Goal: Information Seeking & Learning: Find contact information

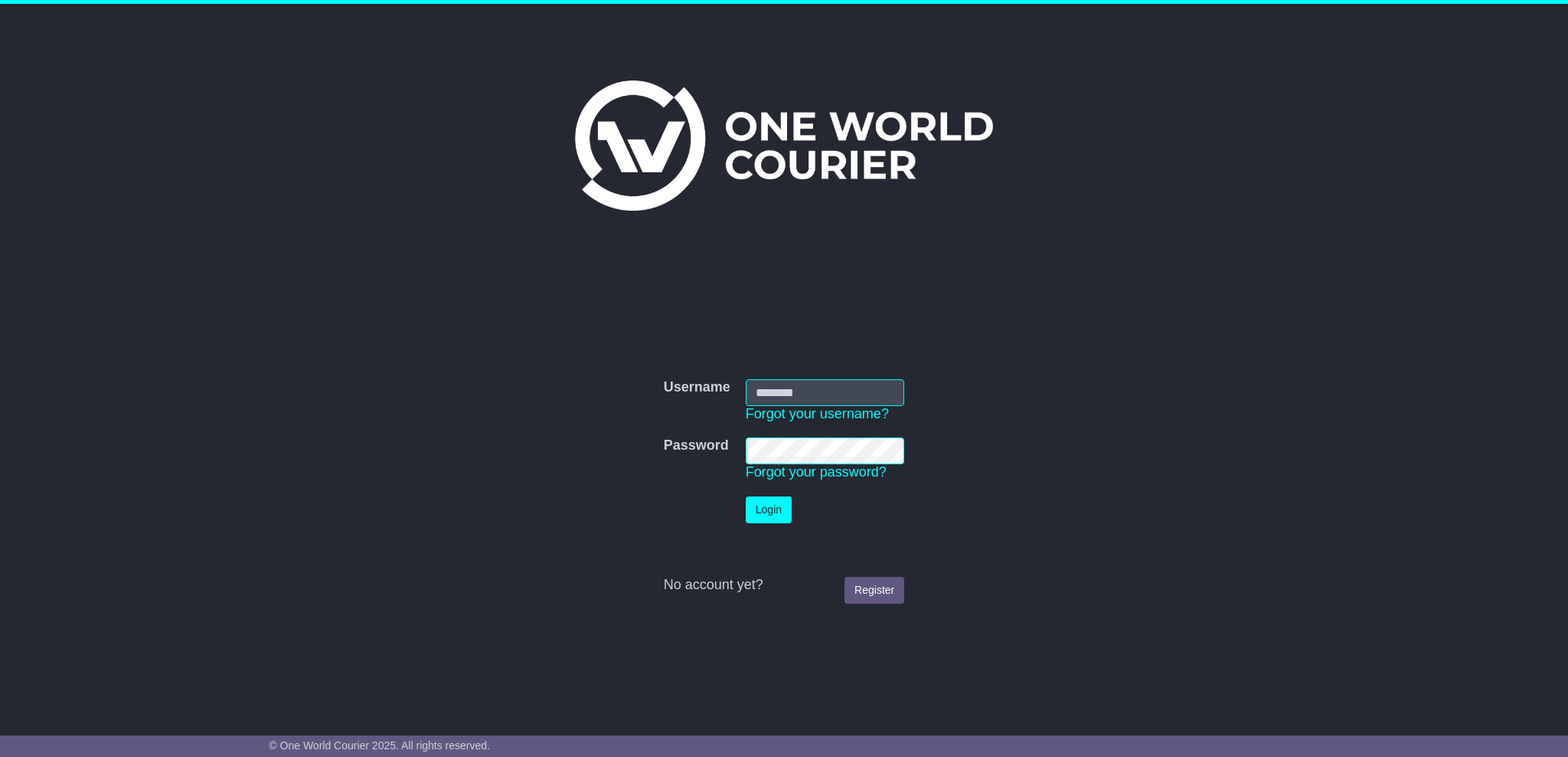
type input "**********"
click at [762, 506] on button "Login" at bounding box center [768, 509] width 46 height 26
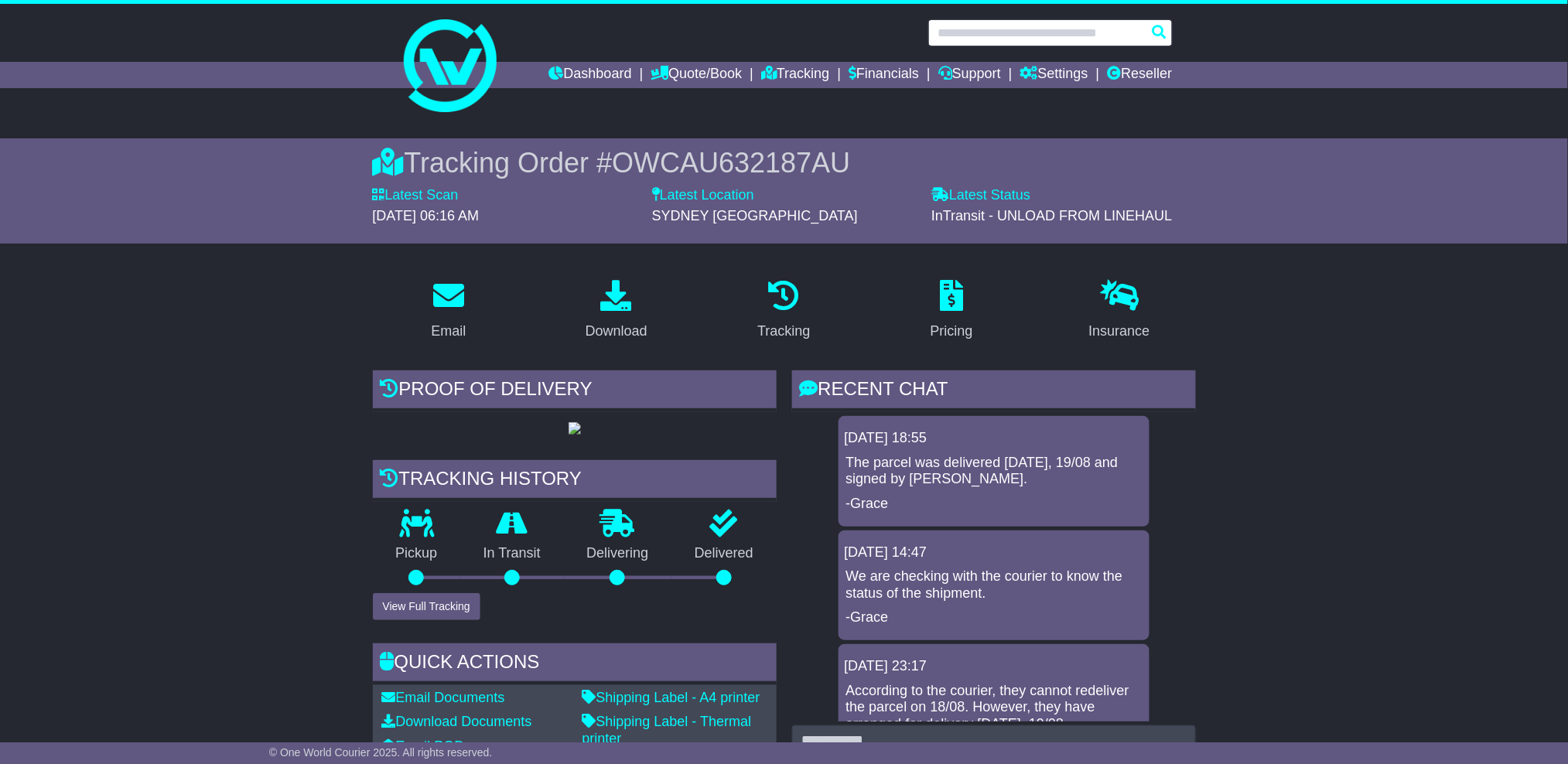
click at [991, 31] on input "text" at bounding box center [1050, 33] width 244 height 27
paste input "********"
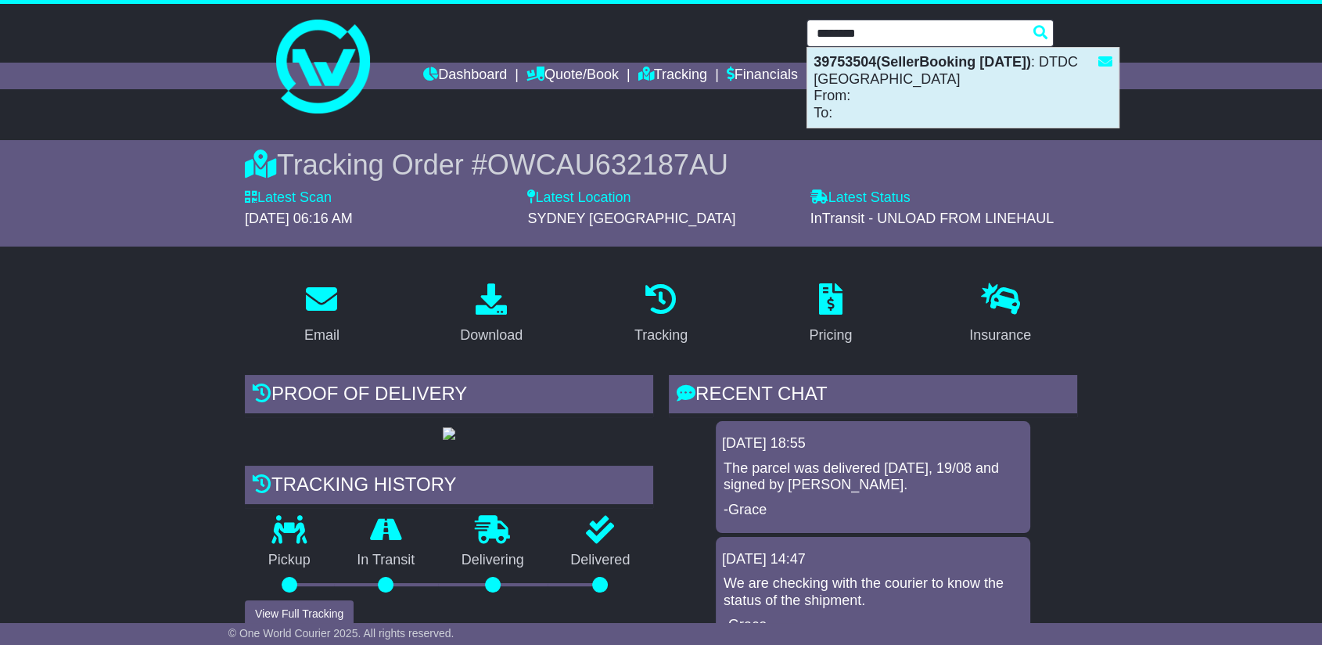
click at [902, 67] on strong "39753504(SellerBooking [DATE])" at bounding box center [922, 62] width 217 height 16
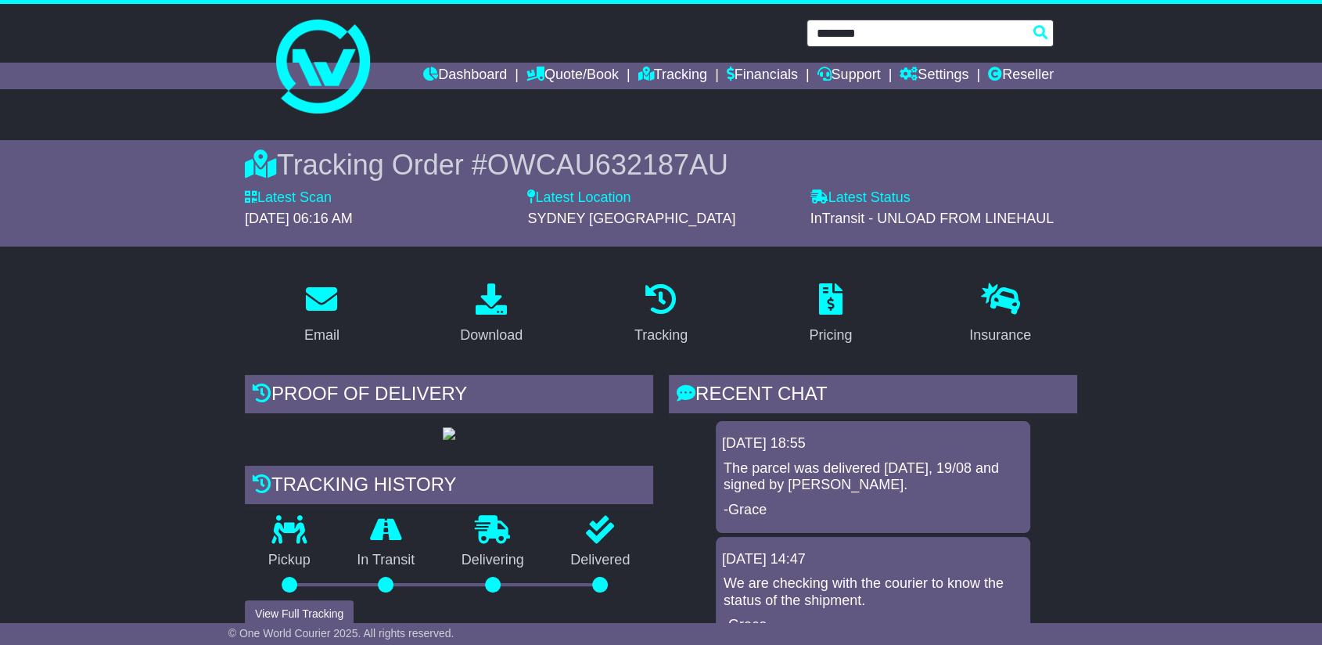
type input "********"
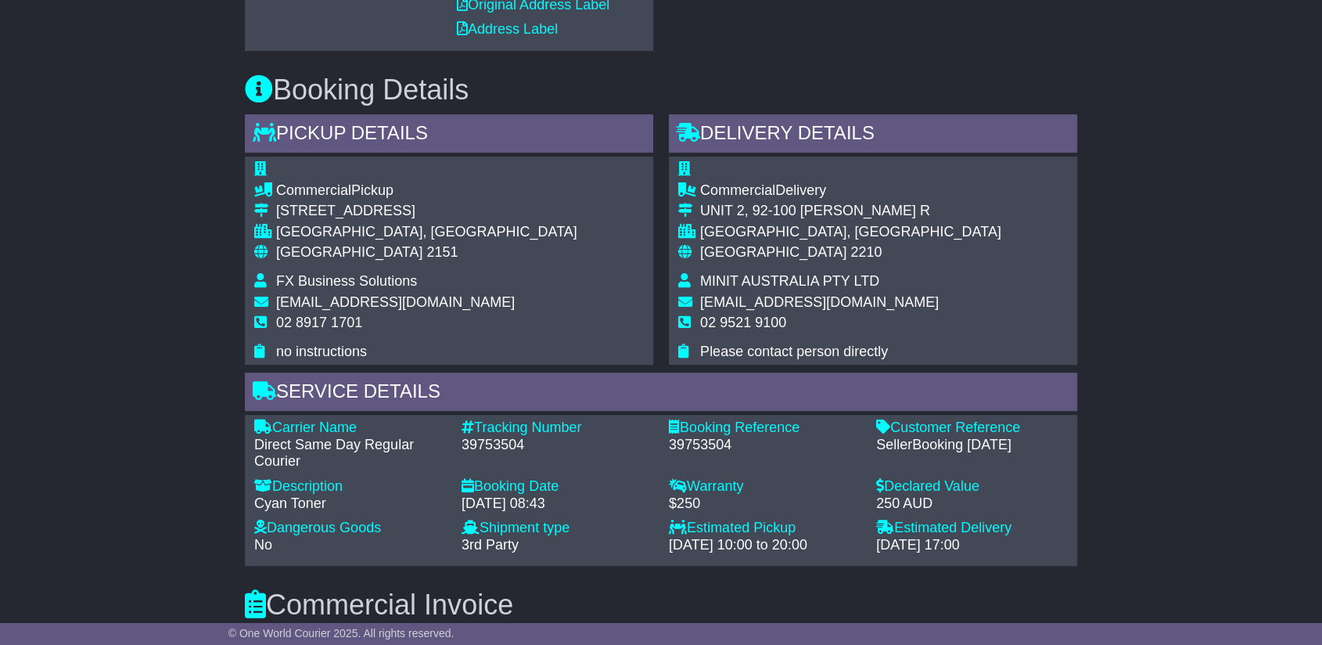
scroll to position [695, 0]
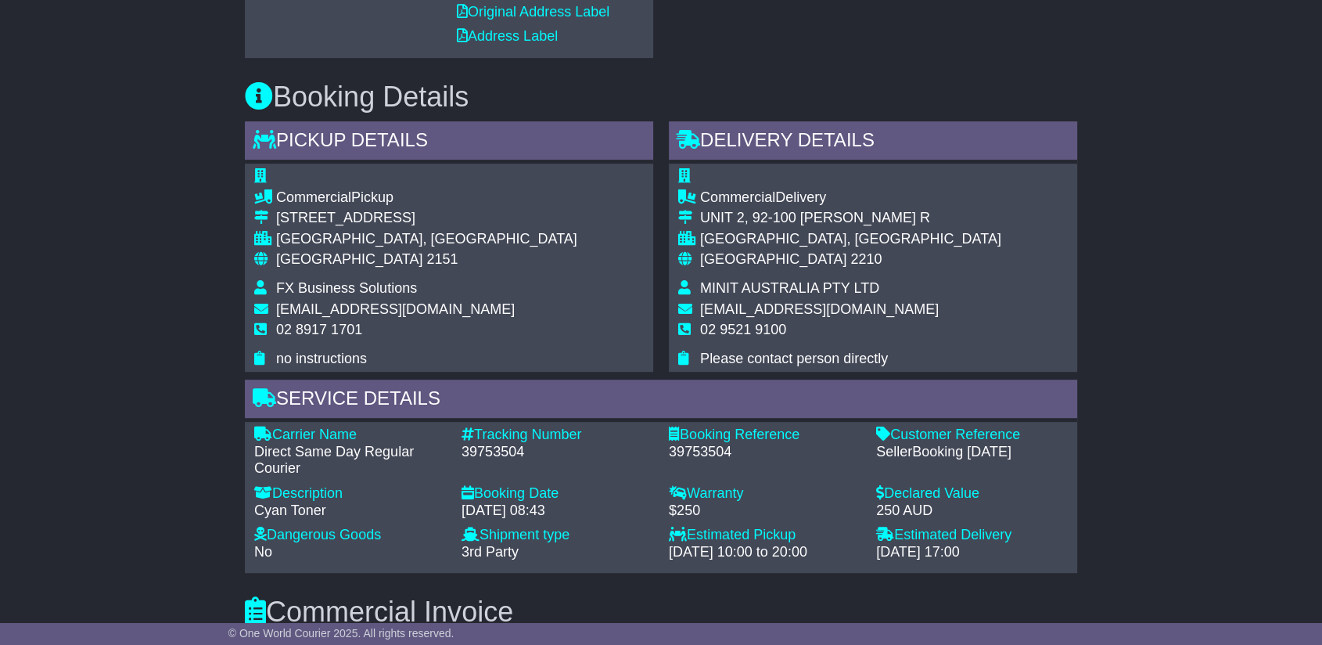
click at [332, 291] on span "FX Business Solutions" at bounding box center [346, 288] width 141 height 16
copy tbody "FX Business Solutions"
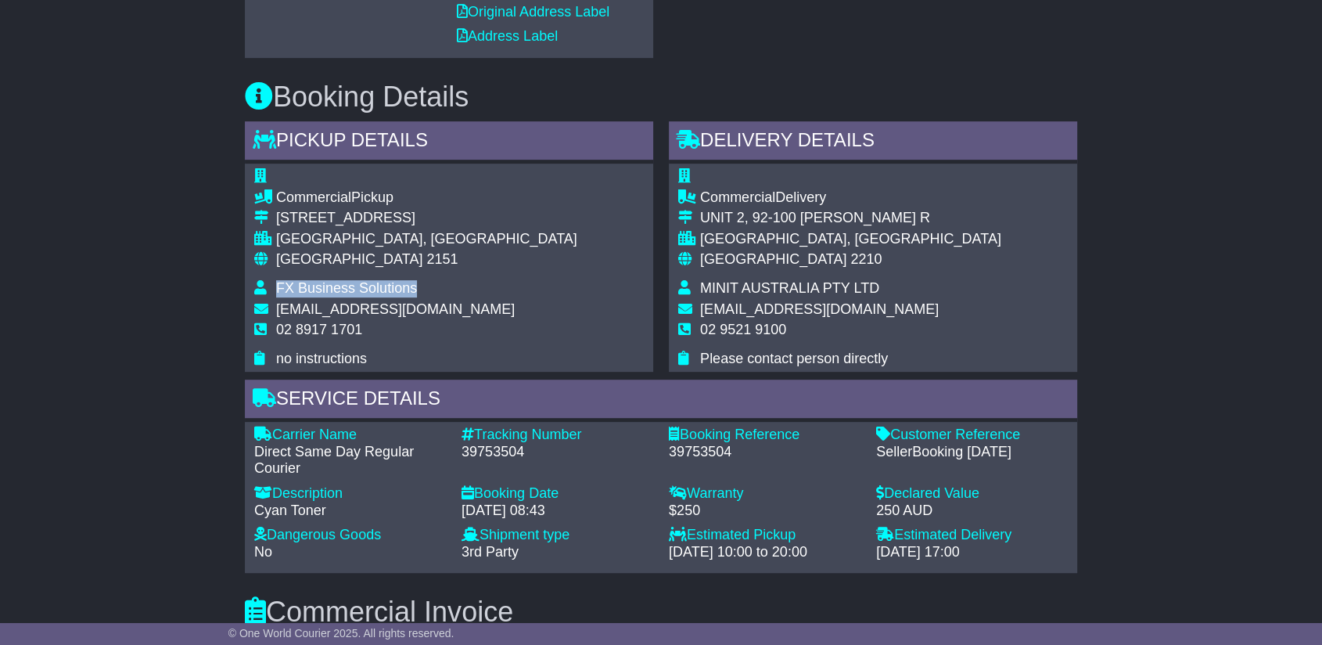
click at [808, 264] on div "Australia 2210" at bounding box center [850, 259] width 301 height 17
click at [809, 288] on span "MINIT AUSTRALIA PTY LTD" at bounding box center [789, 288] width 179 height 16
copy tbody "MINIT AUSTRALIA PTY LTD"
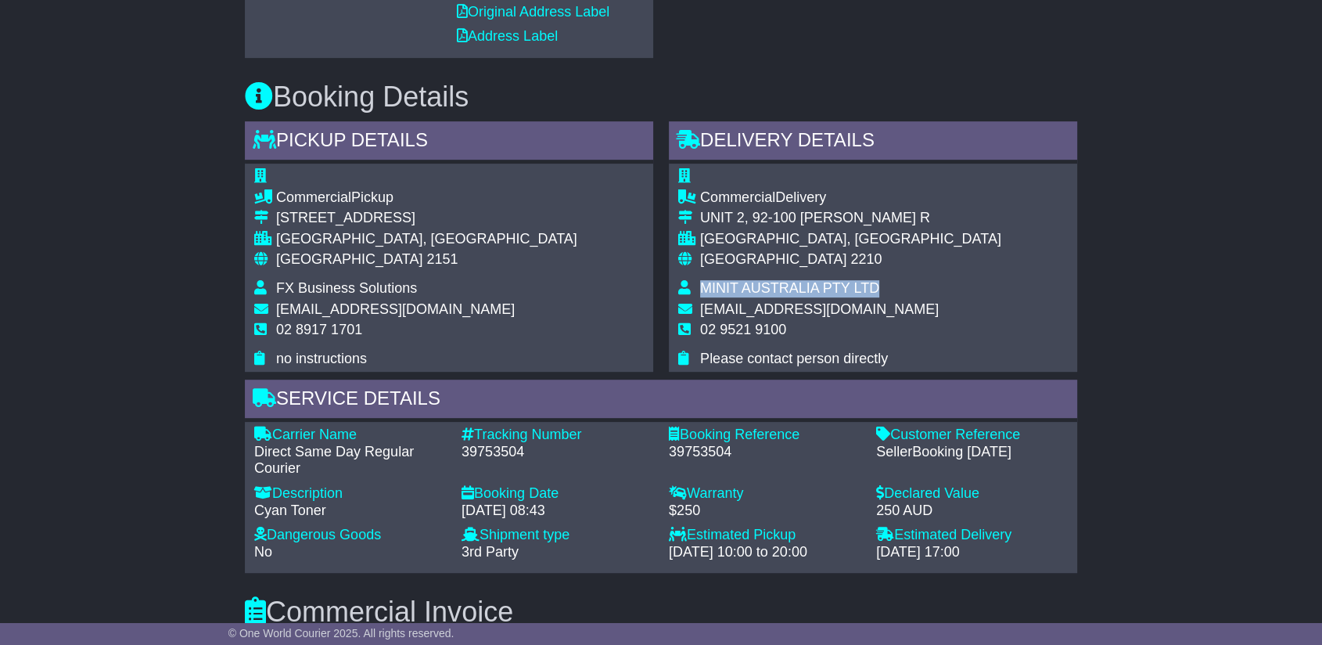
click at [762, 283] on span "MINIT AUSTRALIA PTY LTD" at bounding box center [789, 288] width 179 height 16
click at [762, 282] on span "MINIT AUSTRALIA PTY LTD" at bounding box center [789, 288] width 179 height 16
click at [762, 281] on span "MINIT AUSTRALIA PTY LTD" at bounding box center [789, 288] width 179 height 16
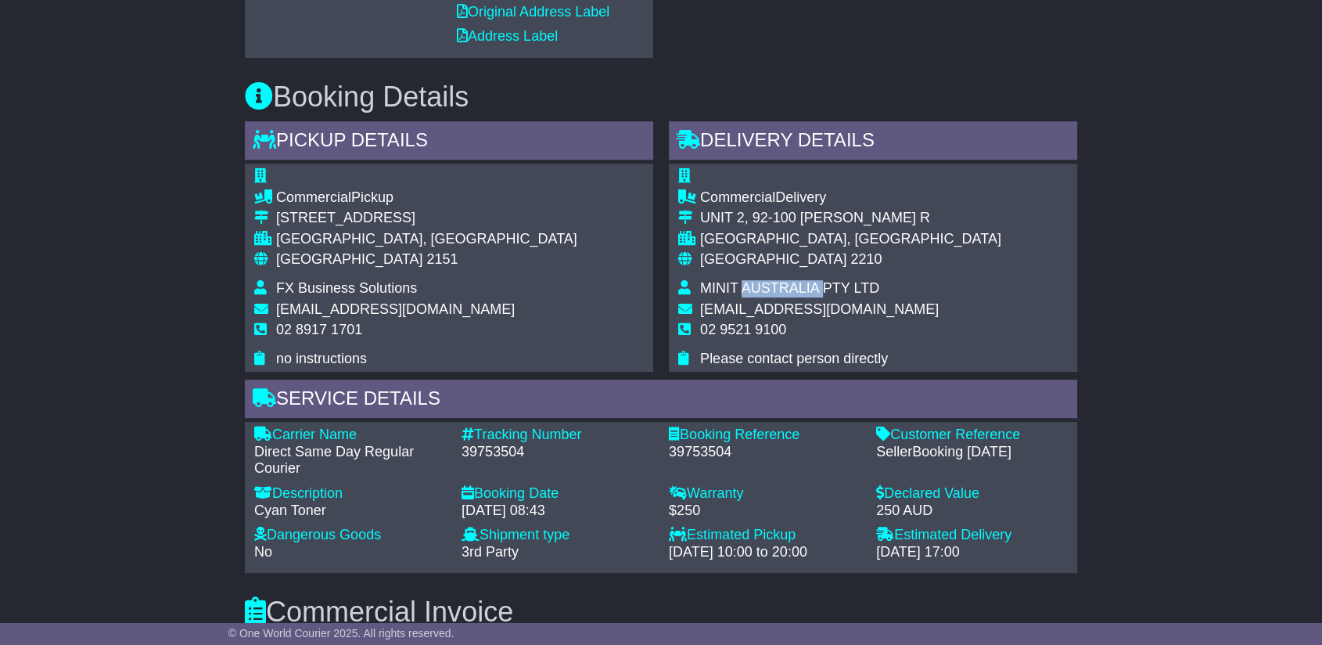
click at [762, 281] on span "MINIT AUSTRALIA PTY LTD" at bounding box center [789, 288] width 179 height 16
click at [886, 282] on td "MINIT AUSTRALIA PTY LTD" at bounding box center [850, 290] width 301 height 21
drag, startPoint x: 877, startPoint y: 282, endPoint x: 697, endPoint y: 279, distance: 179.9
click at [699, 280] on tr "MINIT AUSTRALIA PTY LTD" at bounding box center [839, 290] width 323 height 21
copy tr "MINIT AUSTRALIA PTY LTD"
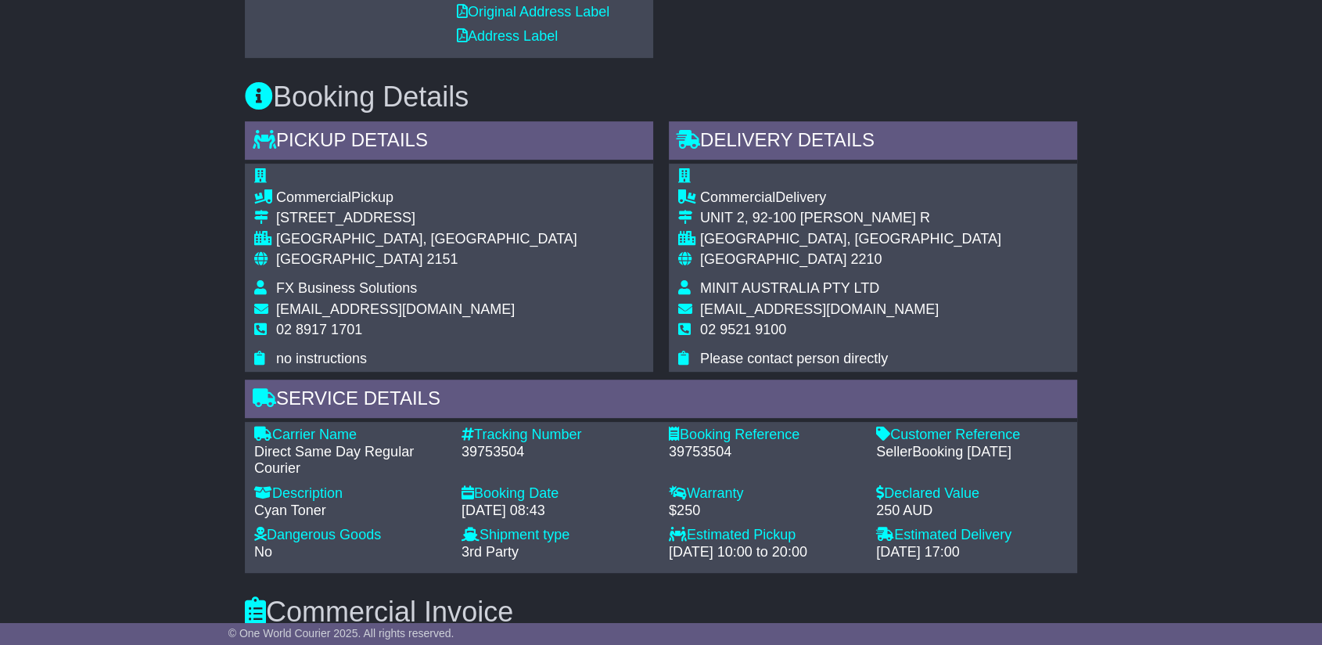
click at [850, 311] on span "accountspayable@minit.com.au" at bounding box center [819, 309] width 239 height 16
copy tbody "accountspayable@minit.com.au"
click at [770, 215] on div "UNIT 2, 92-100 BELMORE R" at bounding box center [850, 218] width 301 height 17
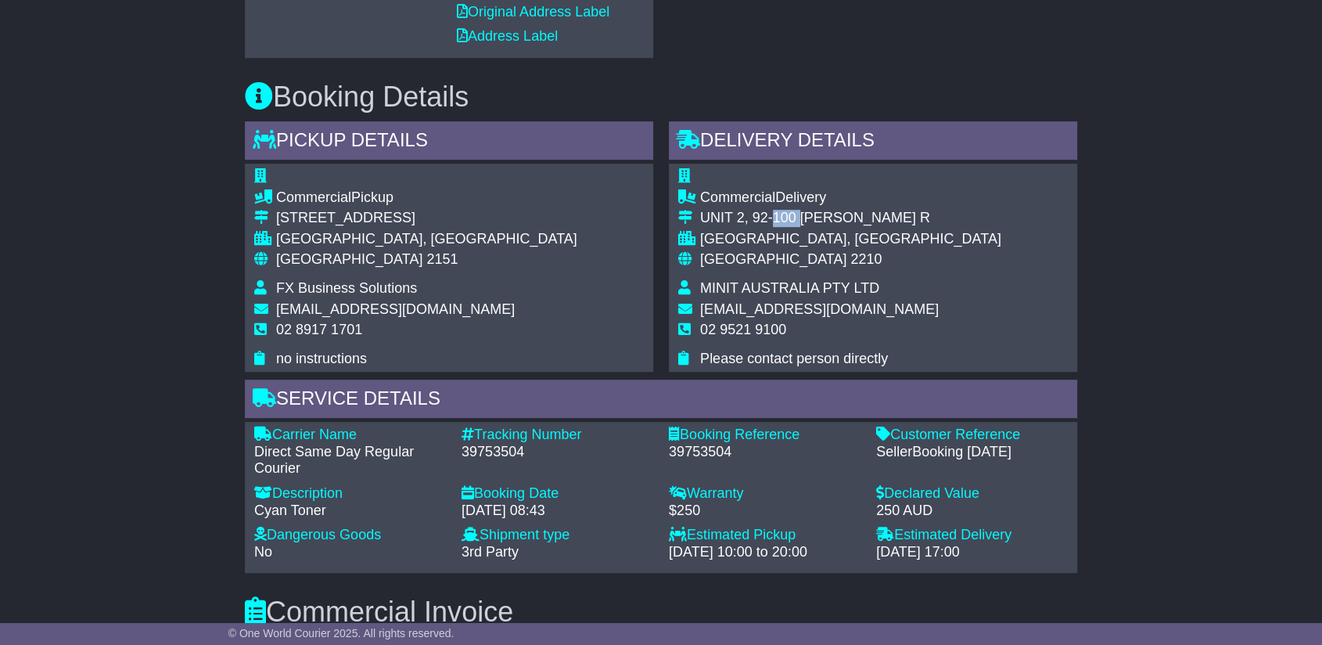
click at [770, 215] on div "UNIT 2, 92-100 BELMORE R" at bounding box center [850, 218] width 301 height 17
copy tbody "UNIT 2, 92-100 BELMORE R"
click at [769, 322] on span "02 9521 9100" at bounding box center [743, 330] width 86 height 16
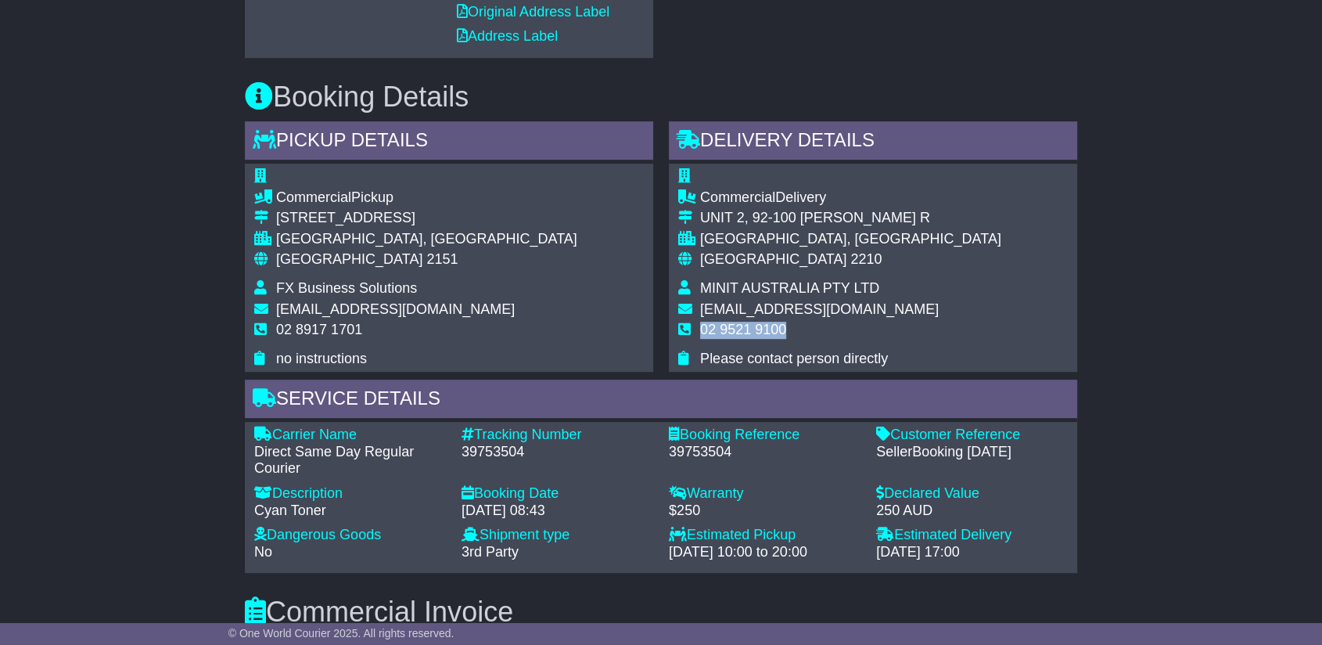
click at [768, 322] on span "02 9521 9100" at bounding box center [743, 330] width 86 height 16
copy tbody "02 9521 9100"
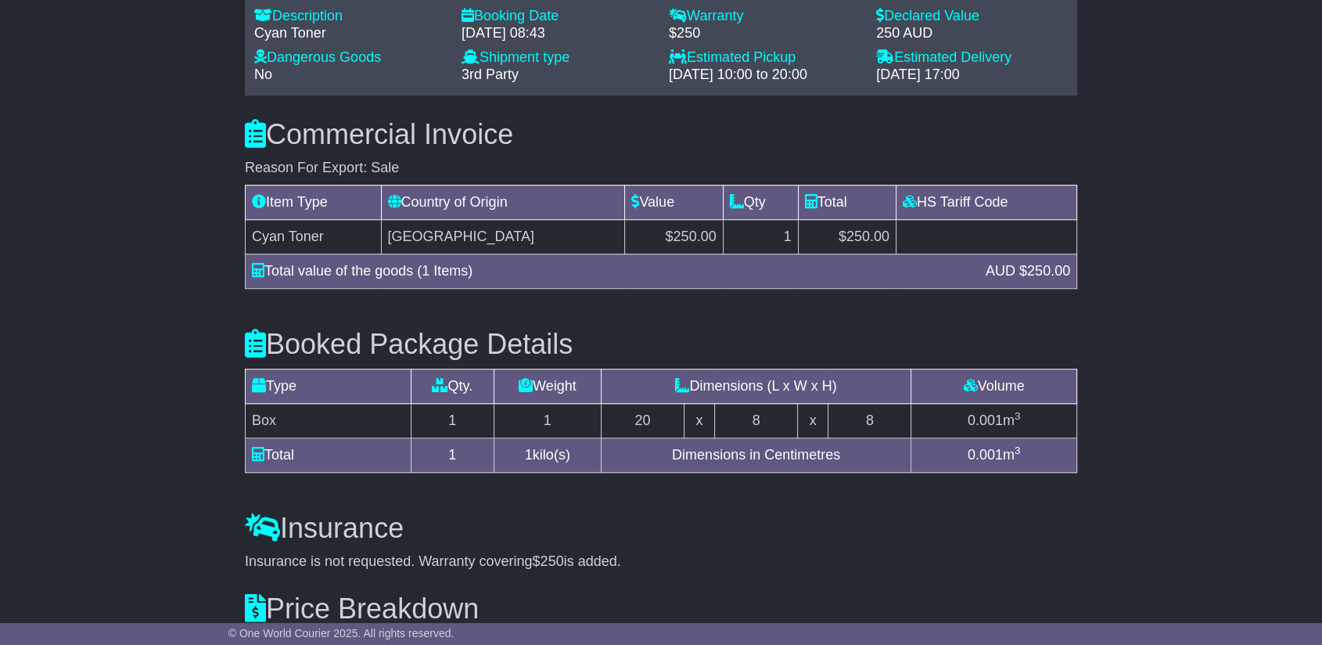
scroll to position [1216, 0]
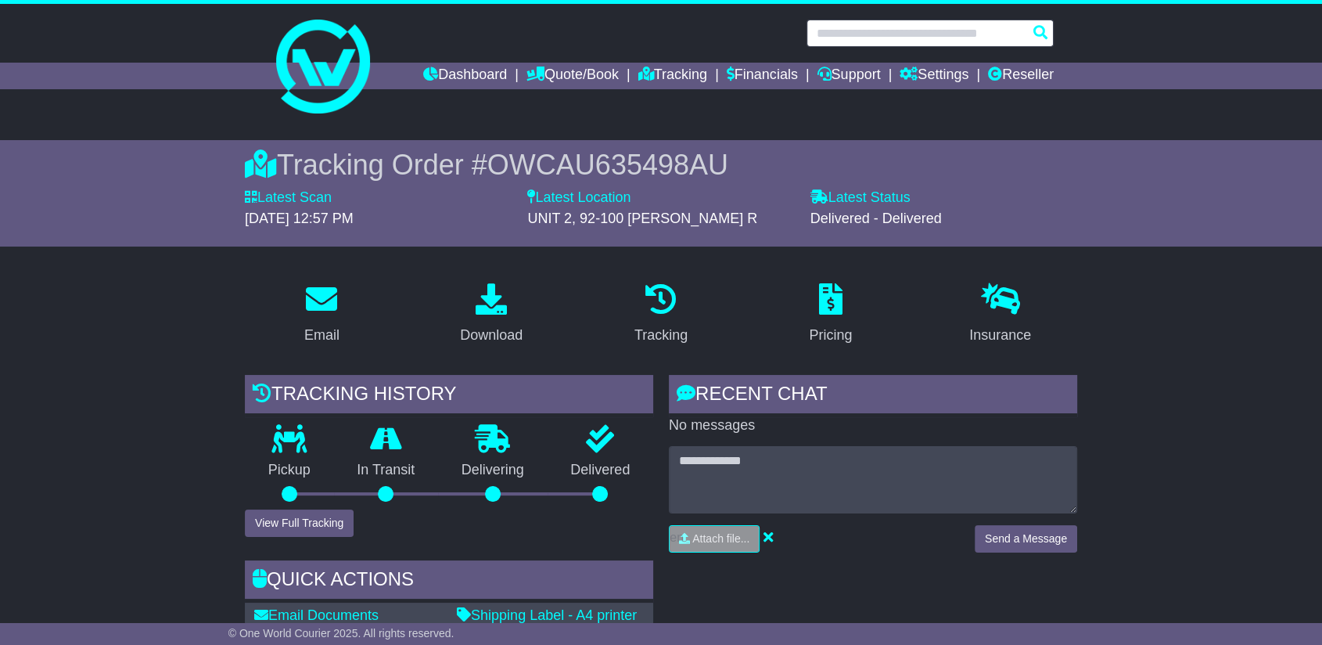
click at [908, 34] on input "text" at bounding box center [930, 33] width 247 height 27
paste input "**********"
type input "**********"
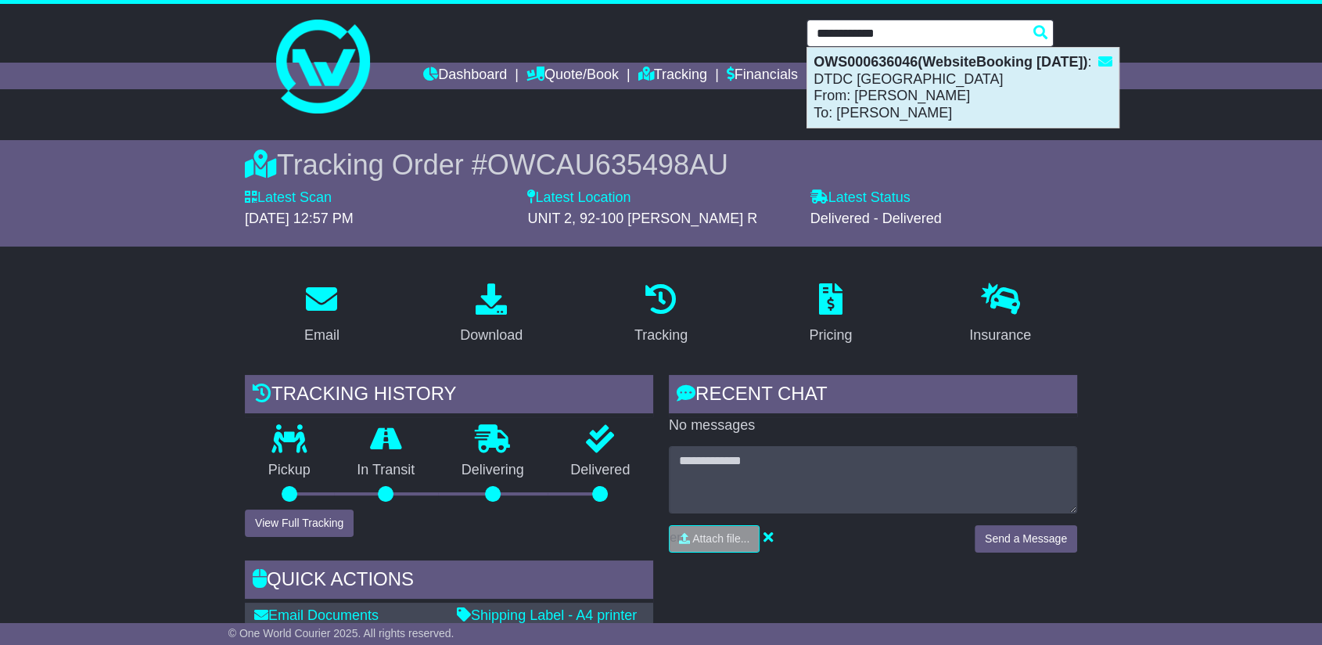
click at [930, 106] on div "OWS000636046(WebsiteBooking 19-8-2025) : DTDC Australia From: Efren Aguenza To:…" at bounding box center [962, 88] width 311 height 80
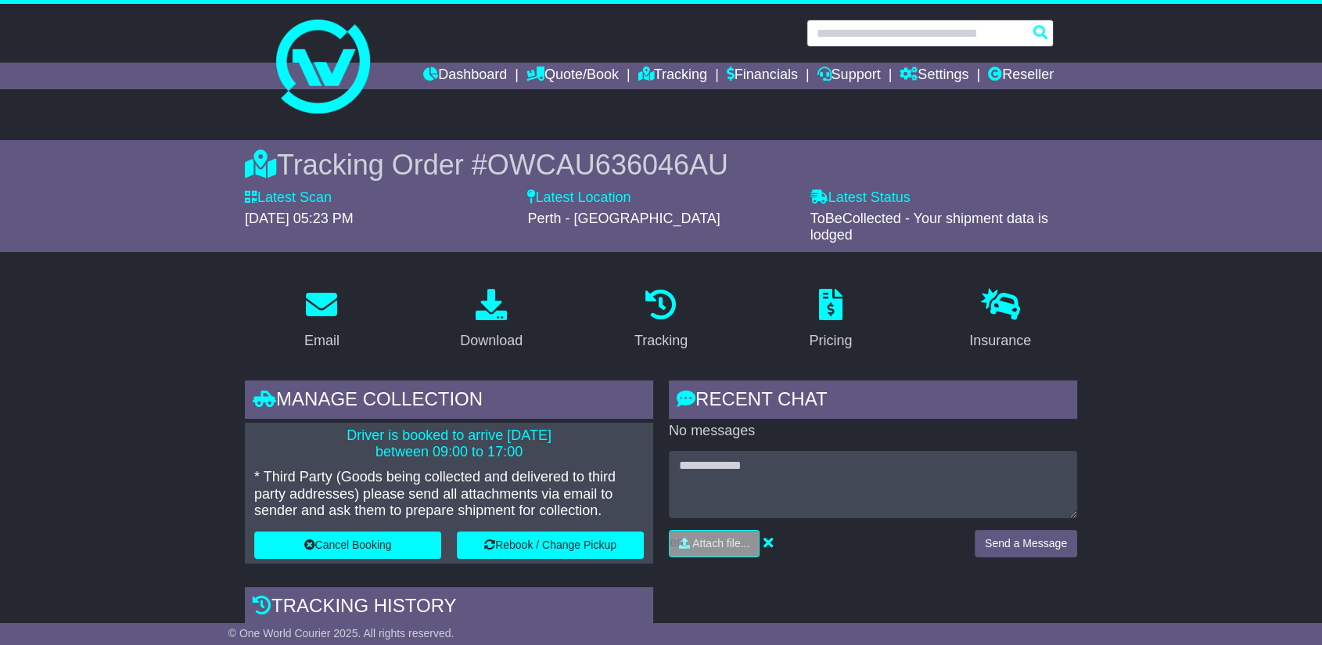
click at [862, 38] on input "text" at bounding box center [930, 33] width 247 height 27
paste input "**********"
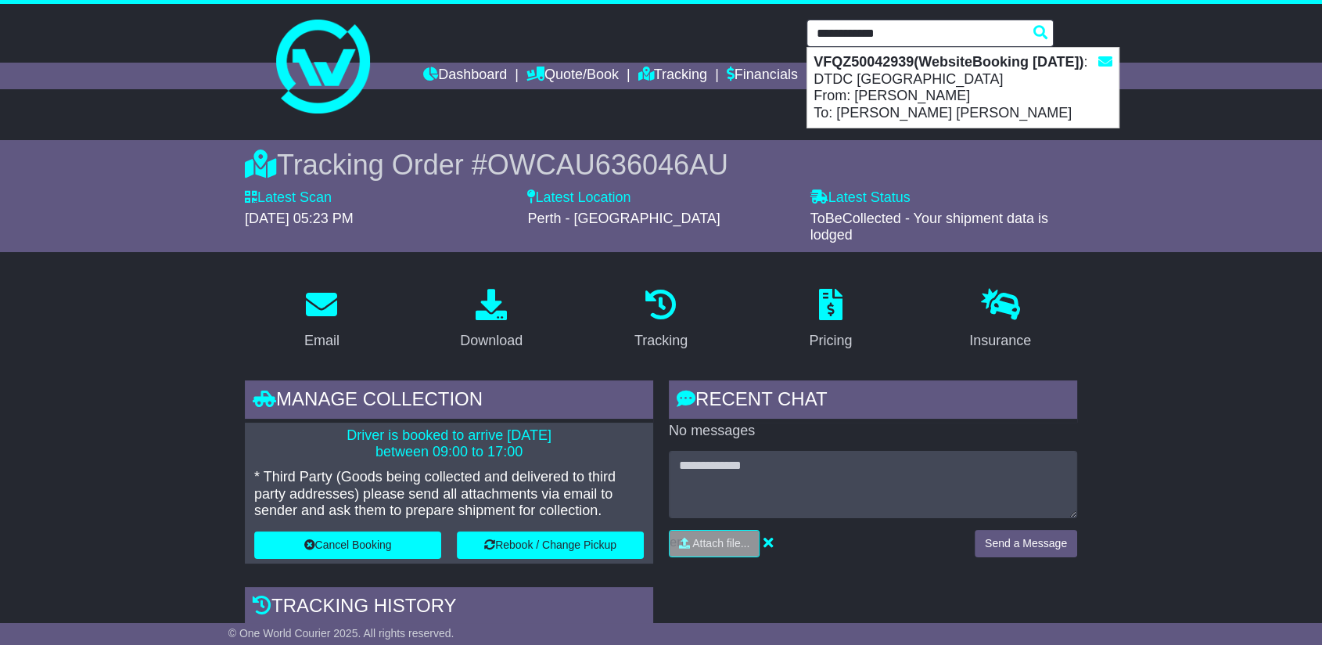
type input "**********"
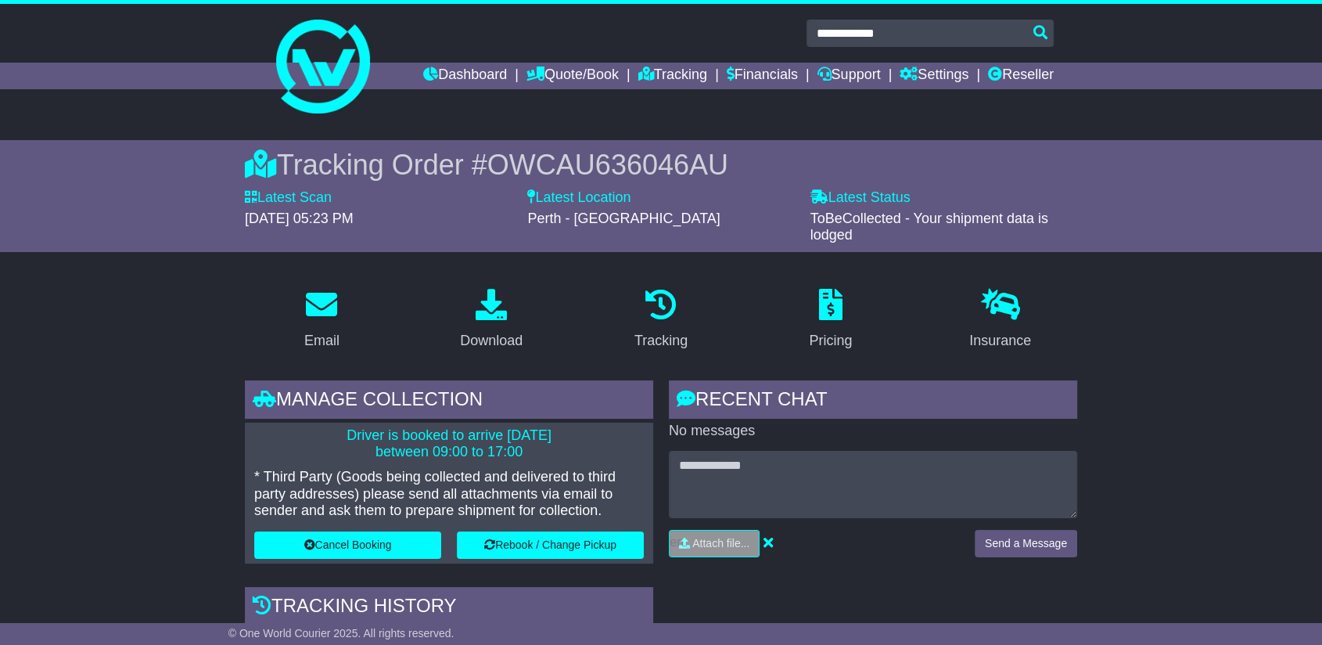
click at [611, 167] on span "OWCAU636046AU" at bounding box center [607, 165] width 241 height 32
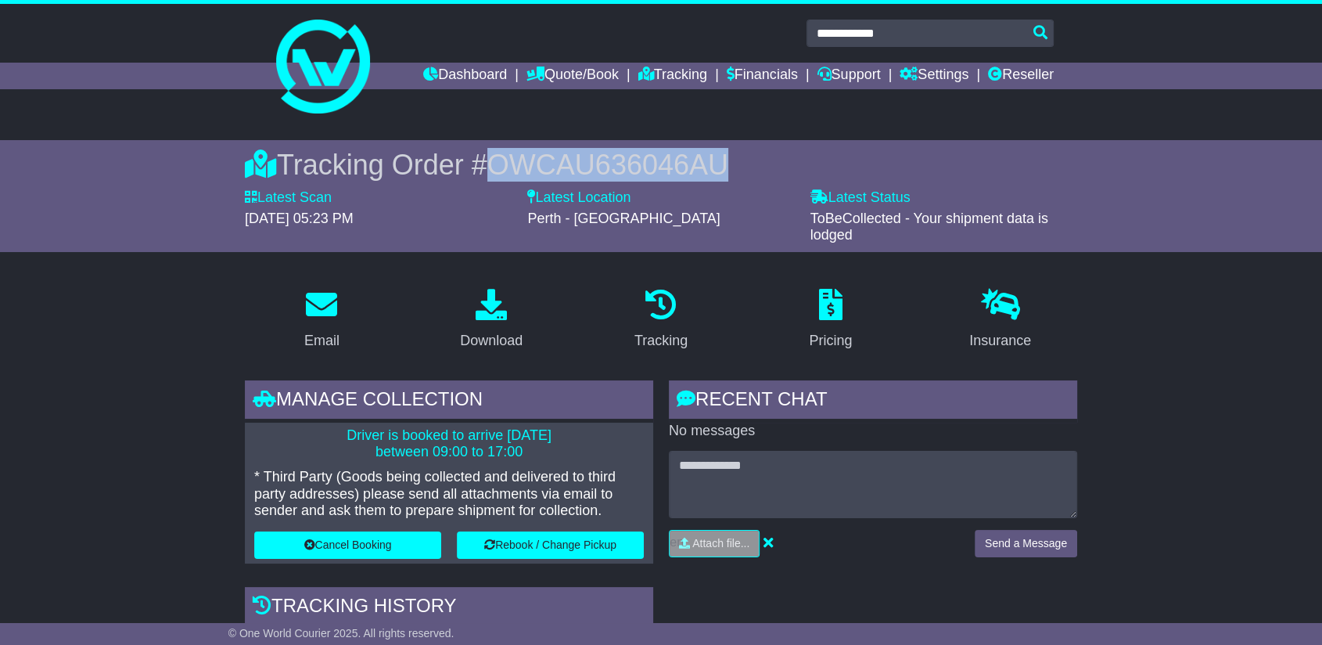
click at [611, 167] on span "OWCAU636046AU" at bounding box center [607, 165] width 241 height 32
copy span "OWCAU636046AU"
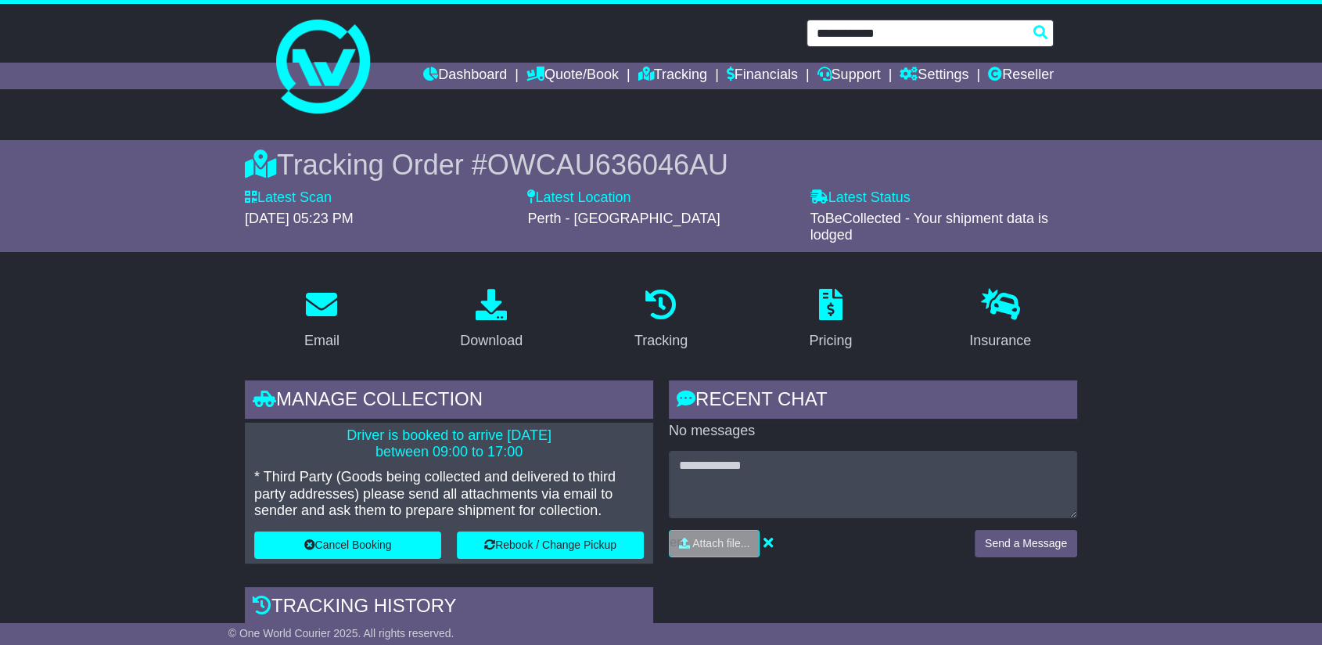
click at [920, 29] on input "**********" at bounding box center [930, 33] width 247 height 27
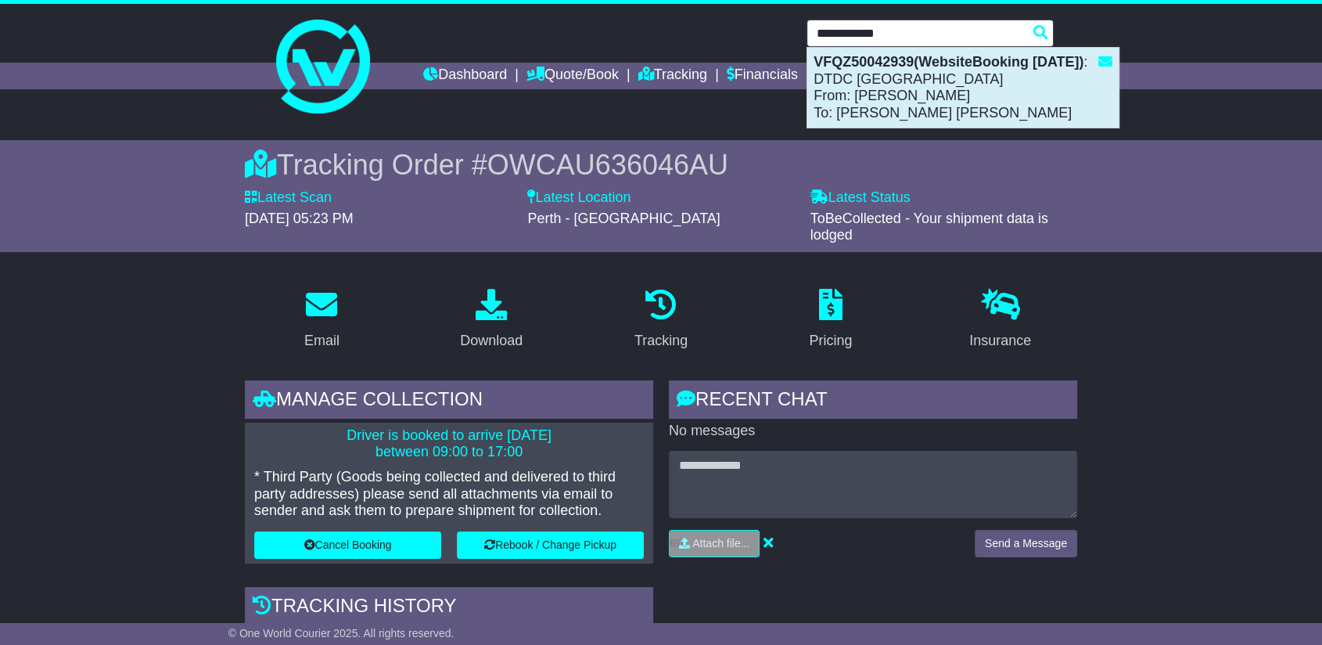
click at [894, 79] on div "VFQZ50042939(WebsiteBooking 19-8-2025) : DTDC Australia From: Simon Mottram To:…" at bounding box center [962, 88] width 311 height 80
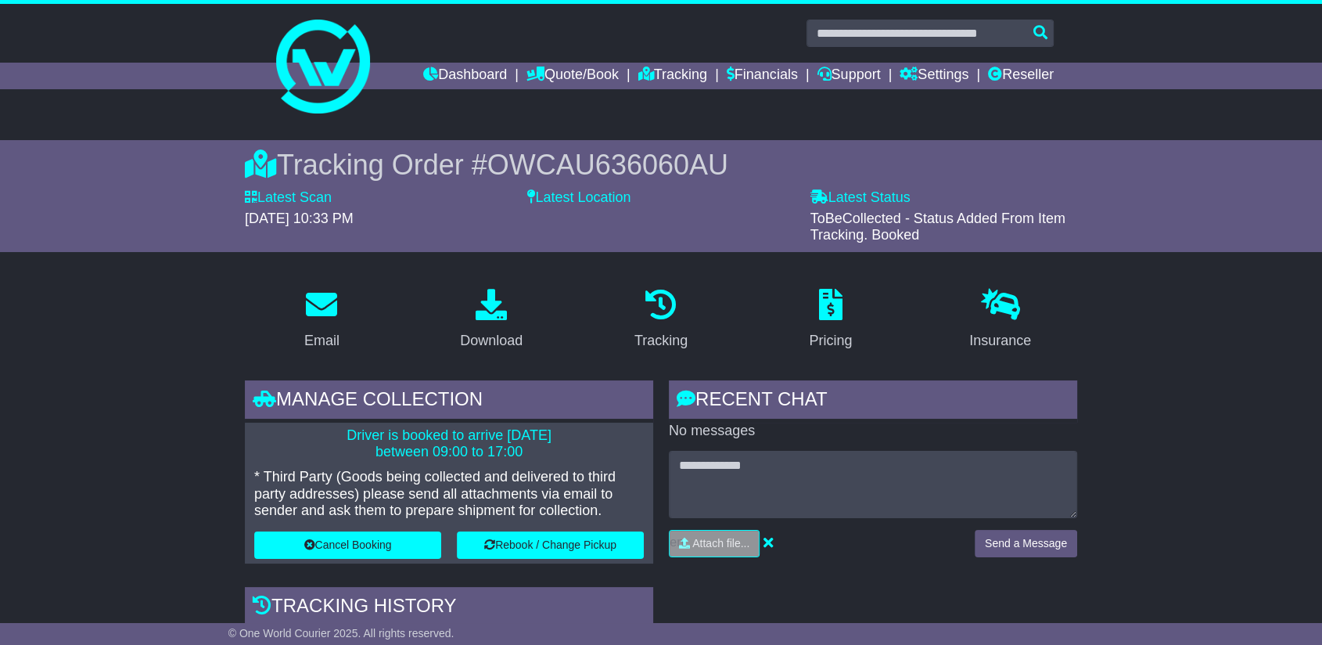
click at [665, 165] on span "OWCAU636060AU" at bounding box center [607, 165] width 241 height 32
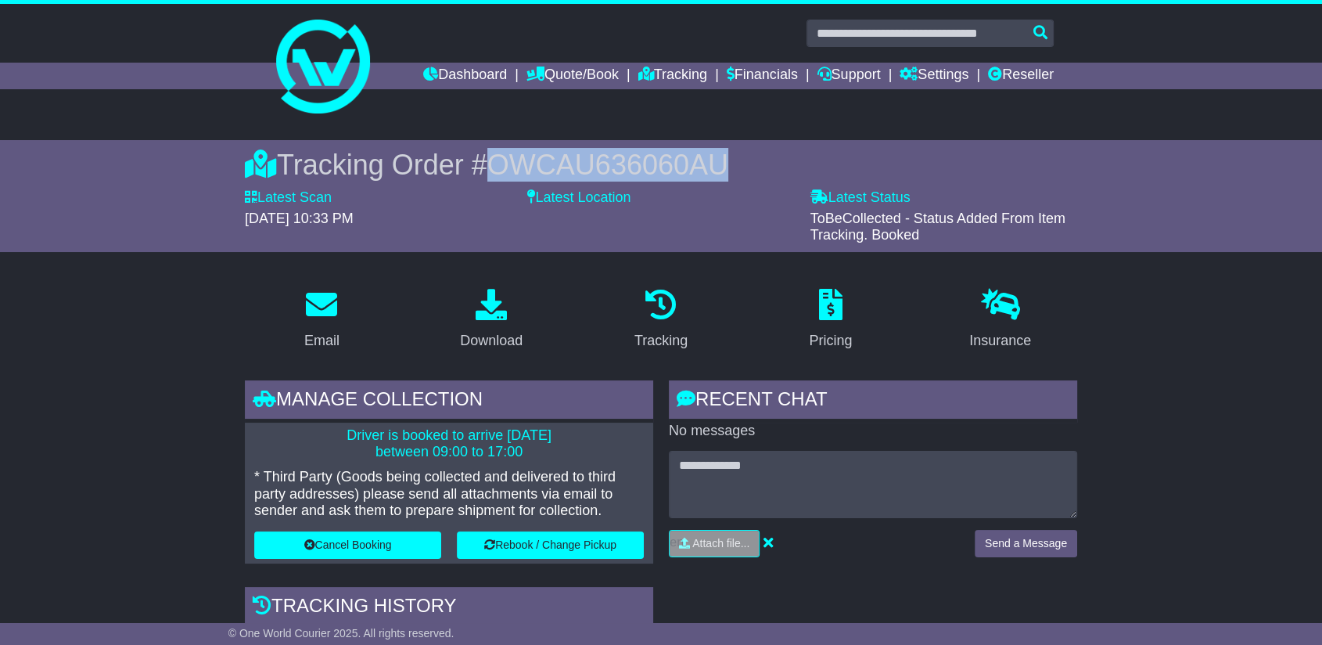
click at [666, 164] on span "OWCAU636060AU" at bounding box center [607, 165] width 241 height 32
copy span "OWCAU636060AU"
click at [507, 312] on p at bounding box center [491, 306] width 63 height 34
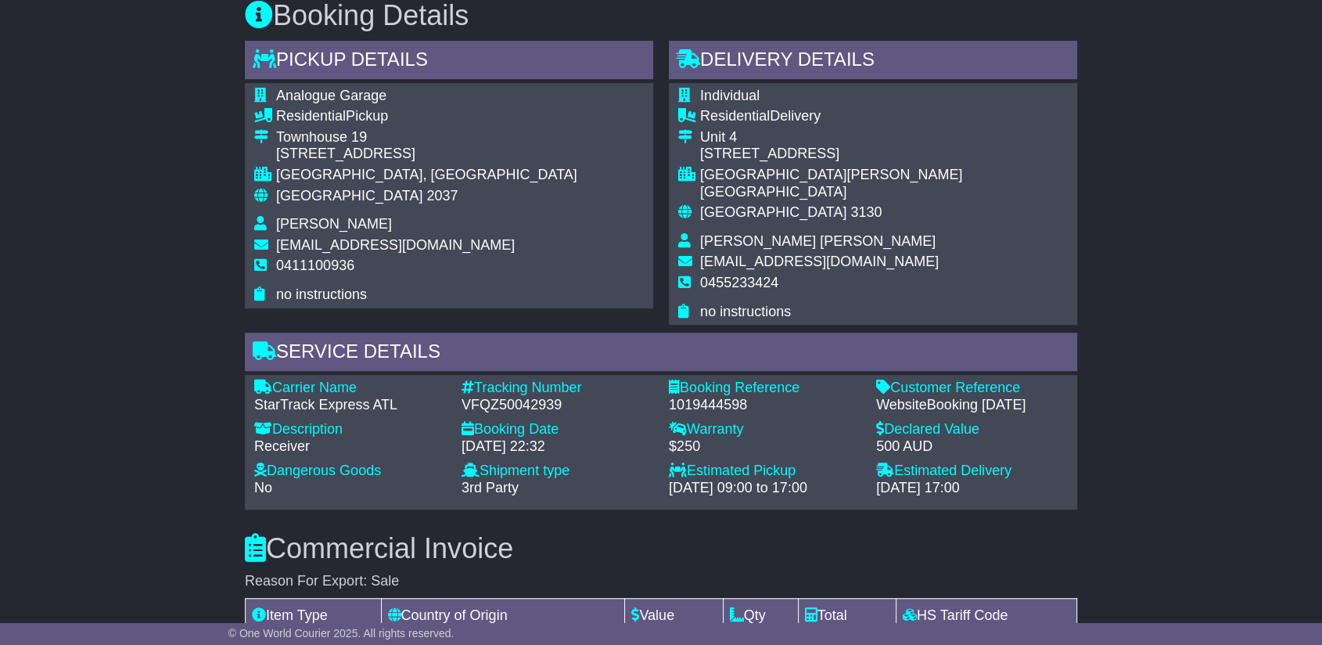
scroll to position [1043, 0]
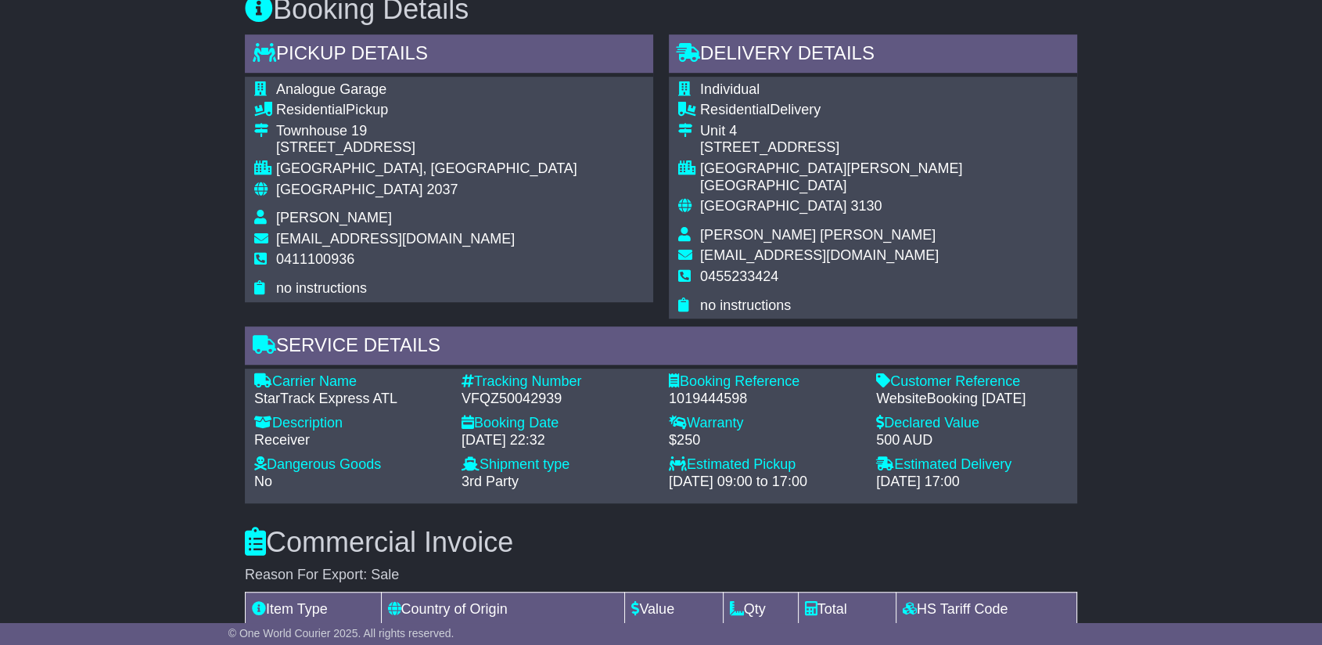
click at [728, 390] on div "1019444598" at bounding box center [765, 398] width 192 height 17
copy div "1019444598"
click at [350, 239] on span "[EMAIL_ADDRESS][DOMAIN_NAME]" at bounding box center [395, 239] width 239 height 16
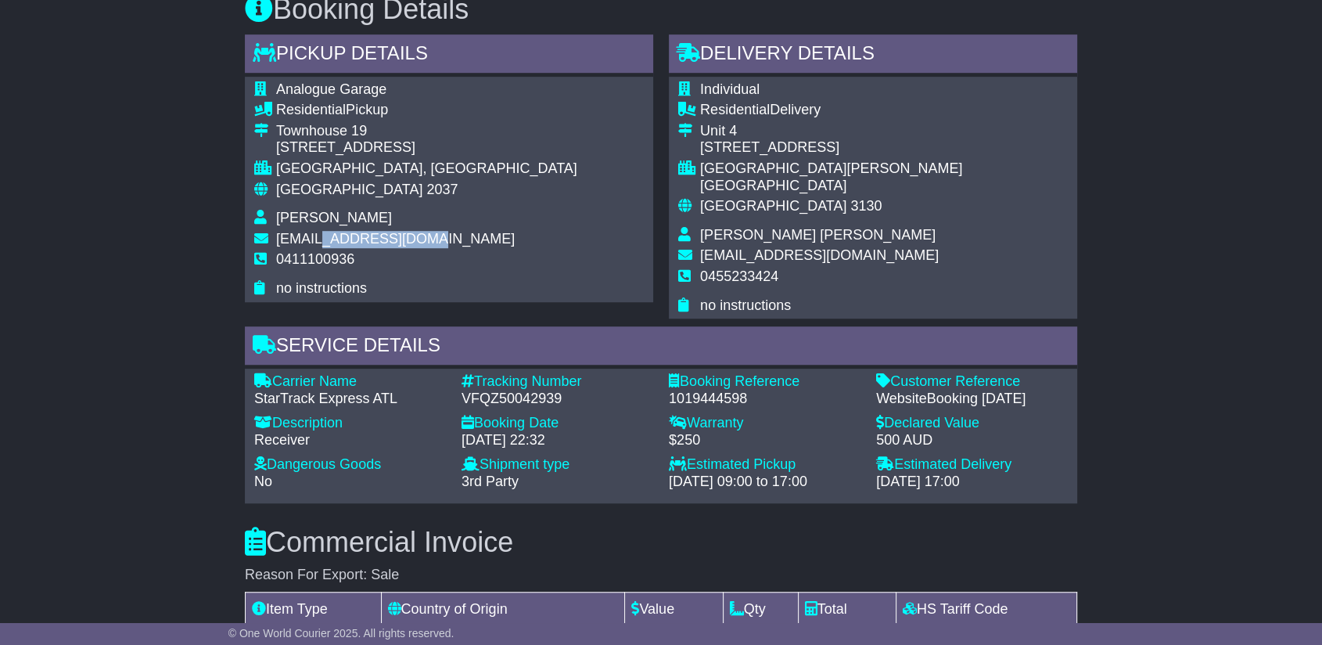
click at [350, 239] on span "[EMAIL_ADDRESS][DOMAIN_NAME]" at bounding box center [395, 239] width 239 height 16
click at [352, 236] on span "[EMAIL_ADDRESS][DOMAIN_NAME]" at bounding box center [395, 239] width 239 height 16
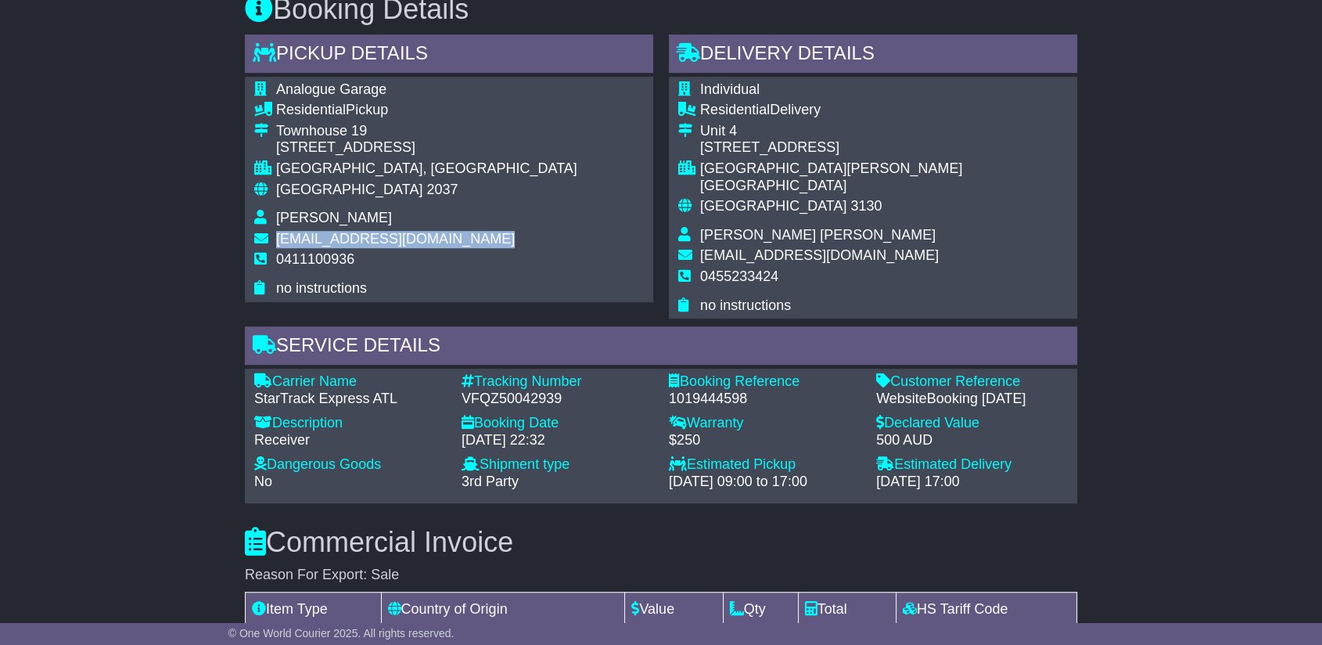
click at [352, 236] on span "[EMAIL_ADDRESS][DOMAIN_NAME]" at bounding box center [395, 239] width 239 height 16
copy tbody "[EMAIL_ADDRESS][DOMAIN_NAME]"
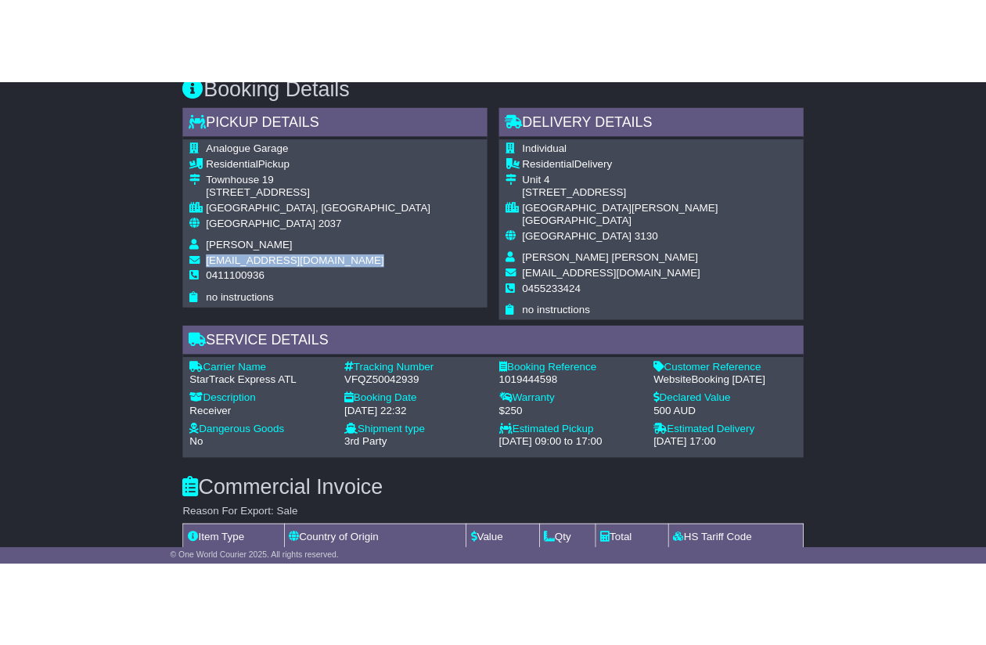
scroll to position [1120, 0]
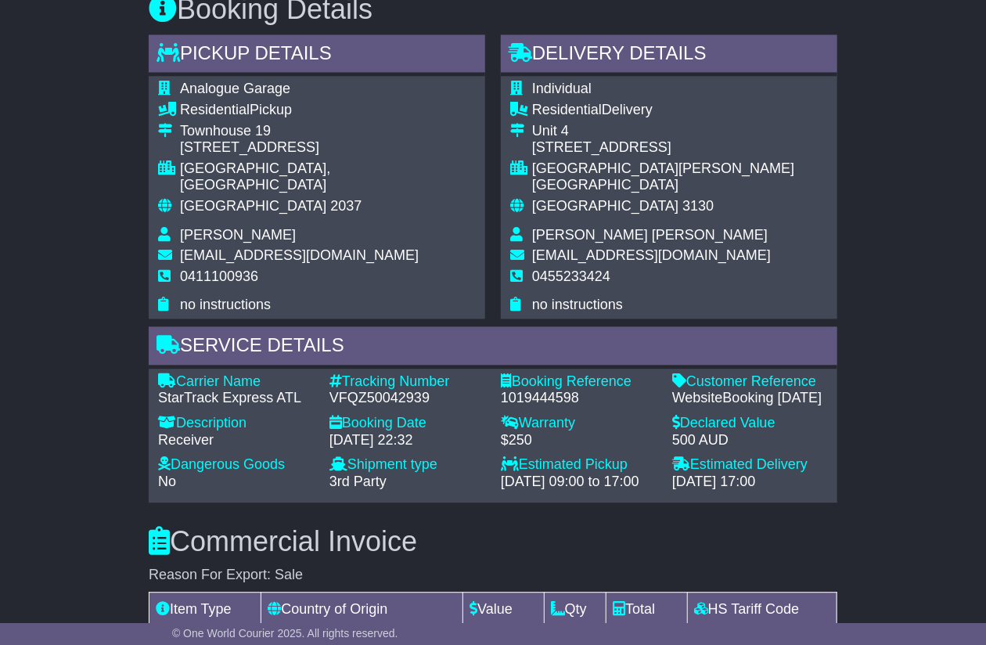
click at [223, 227] on span "[PERSON_NAME]" at bounding box center [238, 235] width 116 height 16
click at [223, 205] on tbody "Analogue Garage Residential Pickup Townhouse [STREET_ADDRESS] [GEOGRAPHIC_DATA]…" at bounding box center [317, 197] width 318 height 233
drag, startPoint x: 223, startPoint y: 205, endPoint x: 220, endPoint y: 217, distance: 12.1
click at [220, 227] on span "[PERSON_NAME]" at bounding box center [238, 235] width 116 height 16
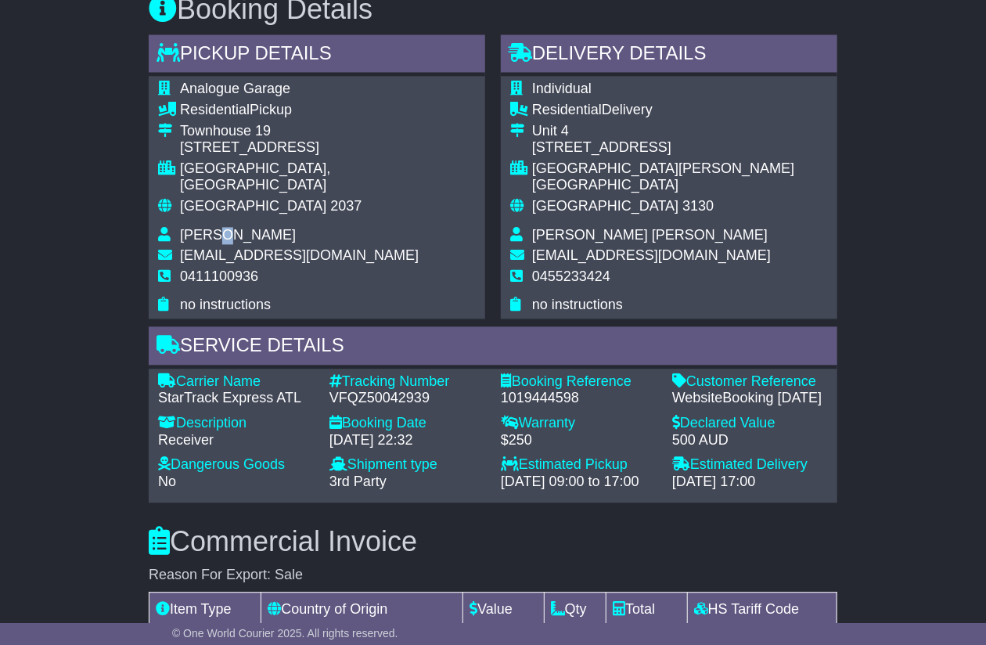
click at [220, 227] on span "[PERSON_NAME]" at bounding box center [238, 235] width 116 height 16
copy tbody "[PERSON_NAME]"
click at [253, 93] on span "Analogue Garage" at bounding box center [235, 89] width 110 height 16
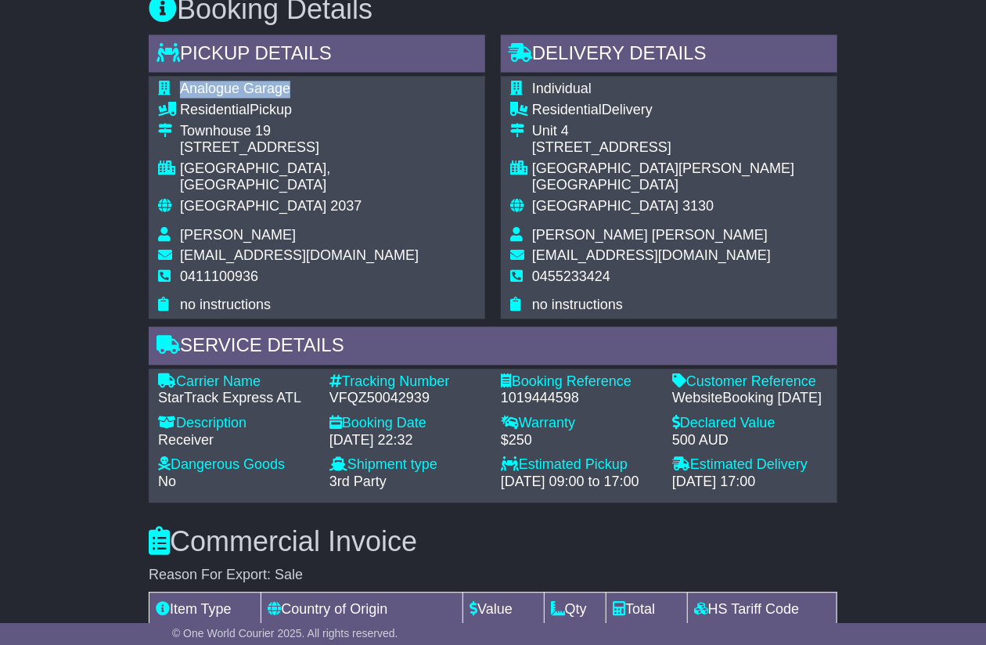
click at [253, 93] on span "Analogue Garage" at bounding box center [235, 89] width 110 height 16
copy tbody "Analogue Garage"
click at [245, 227] on span "[PERSON_NAME]" at bounding box center [238, 235] width 116 height 16
click at [246, 227] on span "[PERSON_NAME]" at bounding box center [238, 235] width 116 height 16
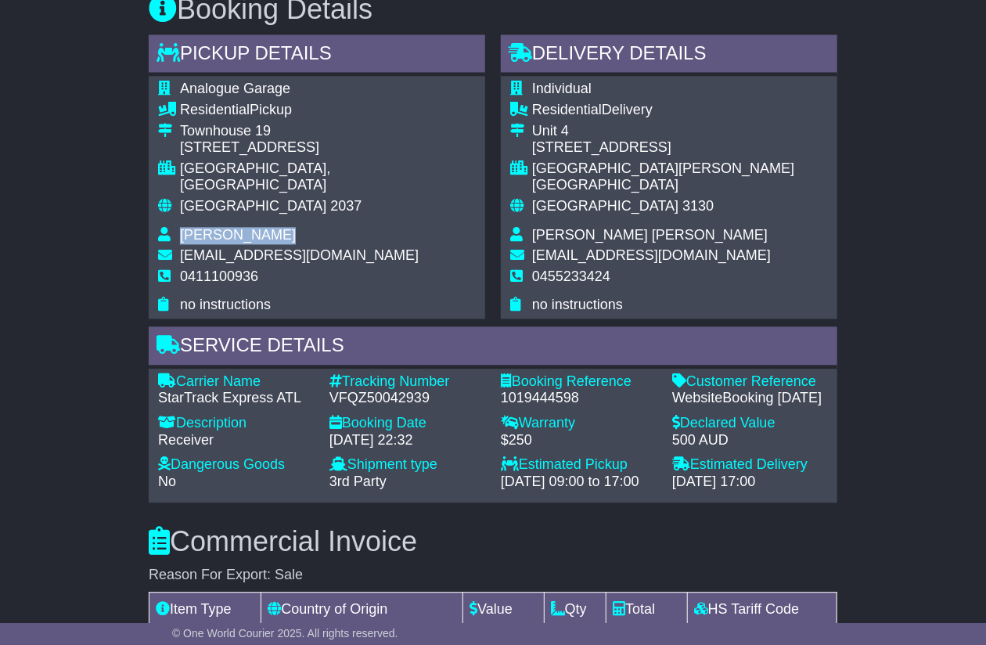
copy tbody "[PERSON_NAME]"
click at [573, 227] on span "[PERSON_NAME] [PERSON_NAME]" at bounding box center [649, 235] width 235 height 16
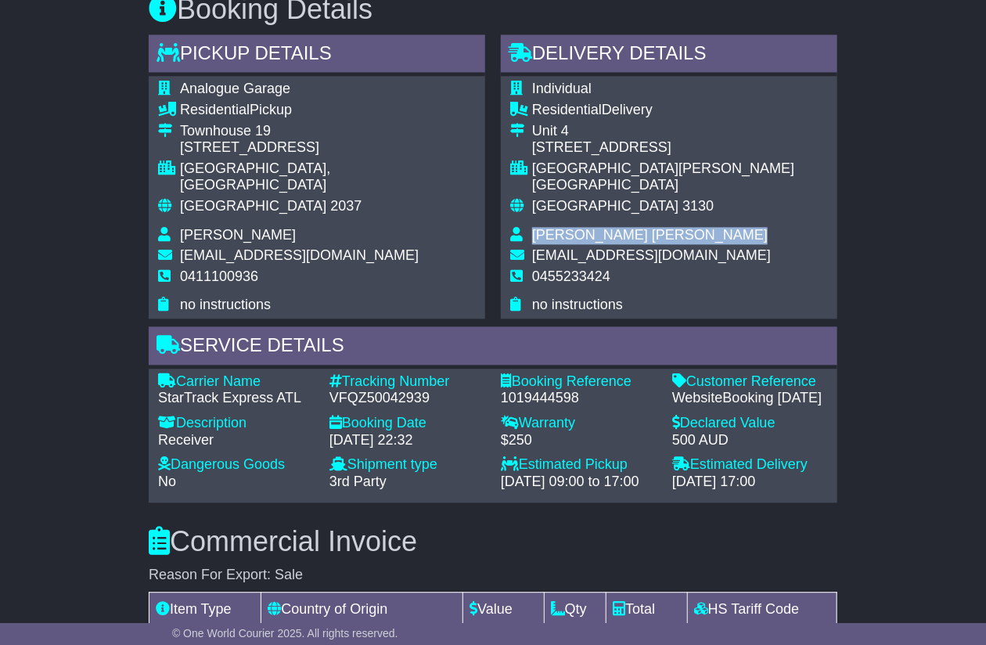
click at [573, 227] on span "[PERSON_NAME] [PERSON_NAME]" at bounding box center [649, 235] width 235 height 16
copy tbody "[PERSON_NAME] [PERSON_NAME]"
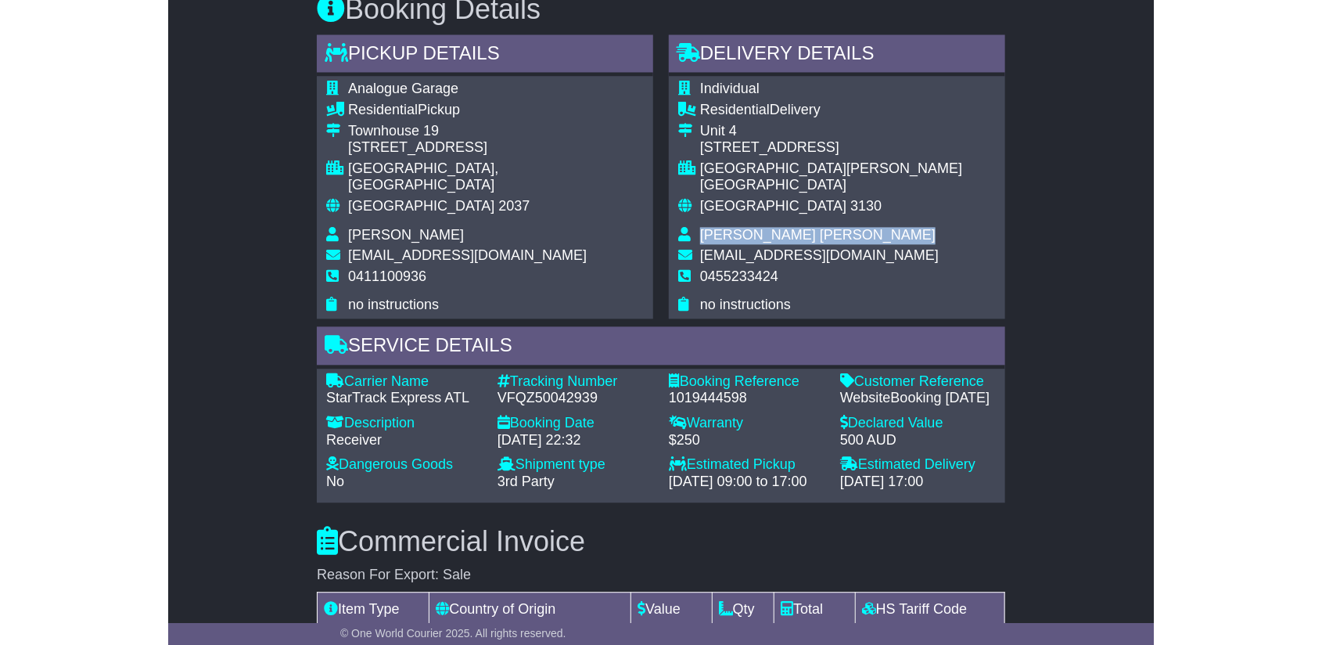
scroll to position [1043, 0]
